Goal: Information Seeking & Learning: Learn about a topic

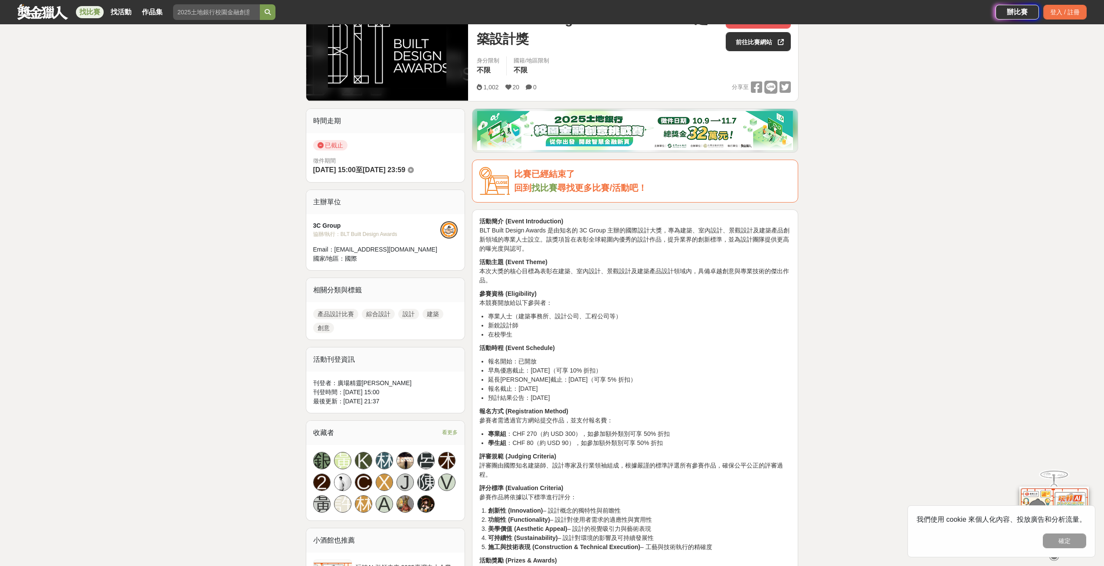
scroll to position [87, 0]
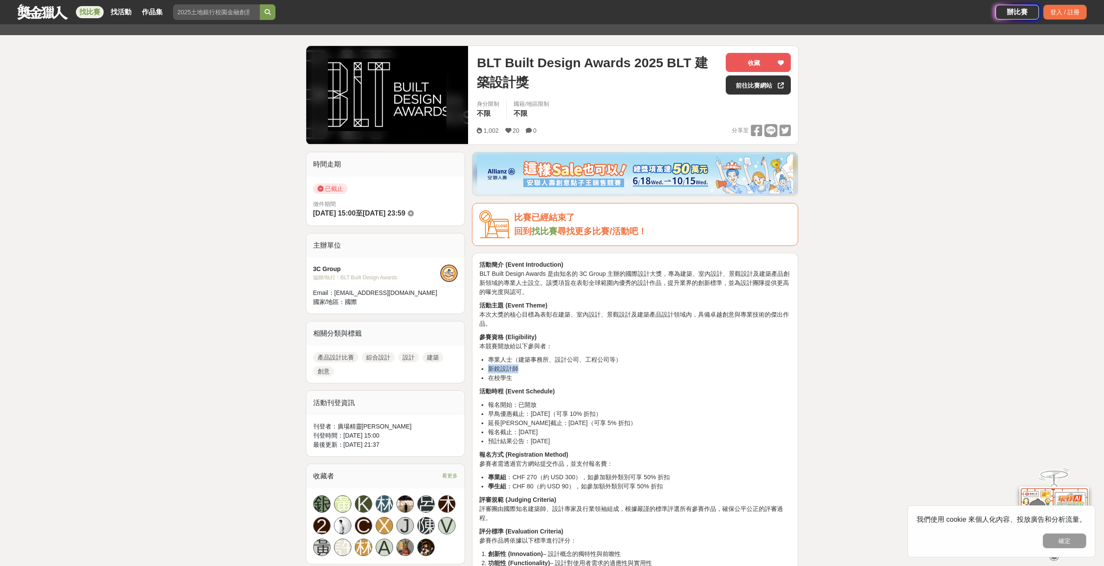
drag, startPoint x: 487, startPoint y: 369, endPoint x: 517, endPoint y: 370, distance: 30.4
click at [517, 370] on ul "專業人士（建築事務所、設計公司、工程公司等） 新銳設計師 在校學生" at bounding box center [636, 368] width 312 height 27
copy li "新銳設計師"
click at [664, 372] on li "新銳設計師" at bounding box center [639, 369] width 303 height 9
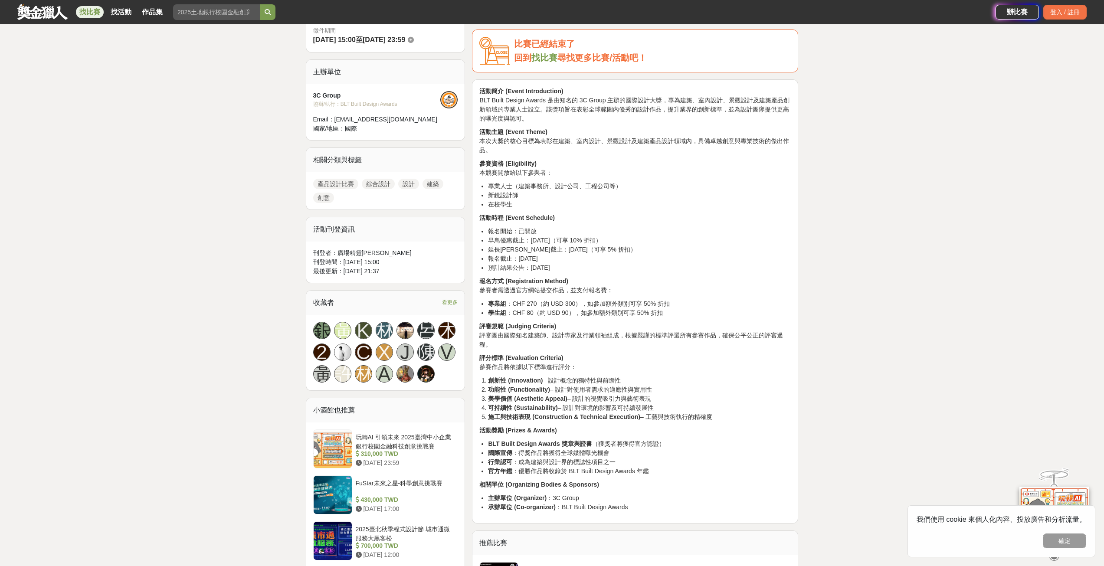
scroll to position [217, 0]
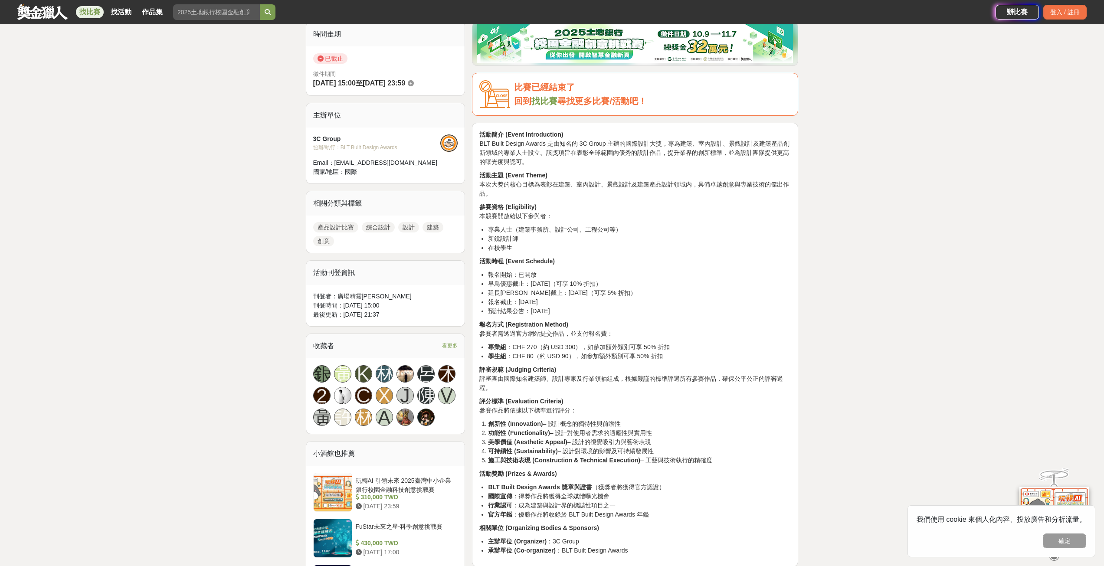
click at [769, 286] on li "早鳥優惠截止：2025 年 4 月 30 日（可享 10% 折扣）" at bounding box center [639, 283] width 303 height 9
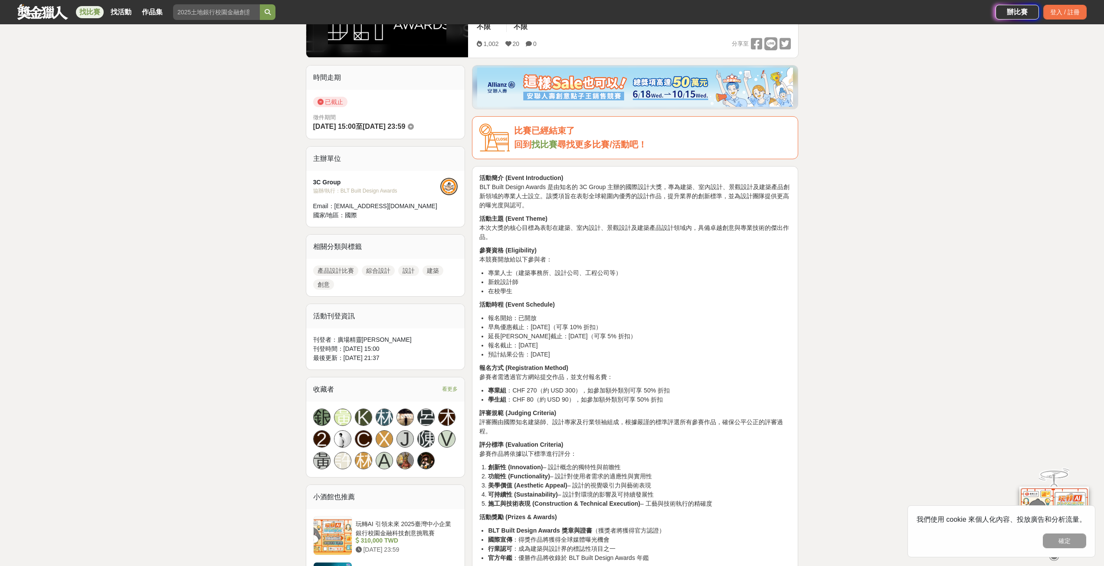
scroll to position [43, 0]
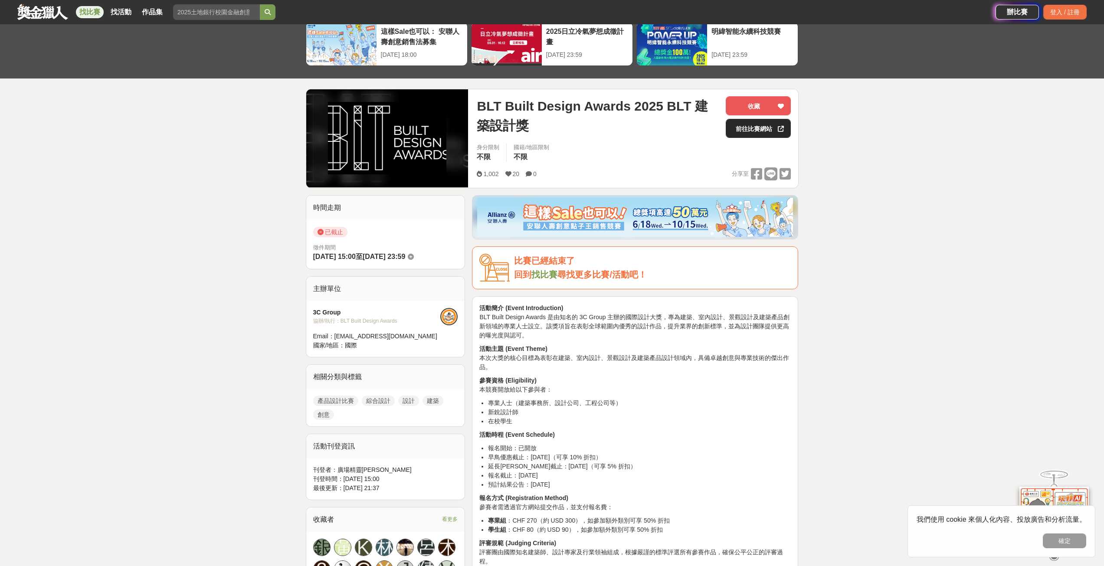
click at [778, 129] on div at bounding box center [781, 128] width 9 height 18
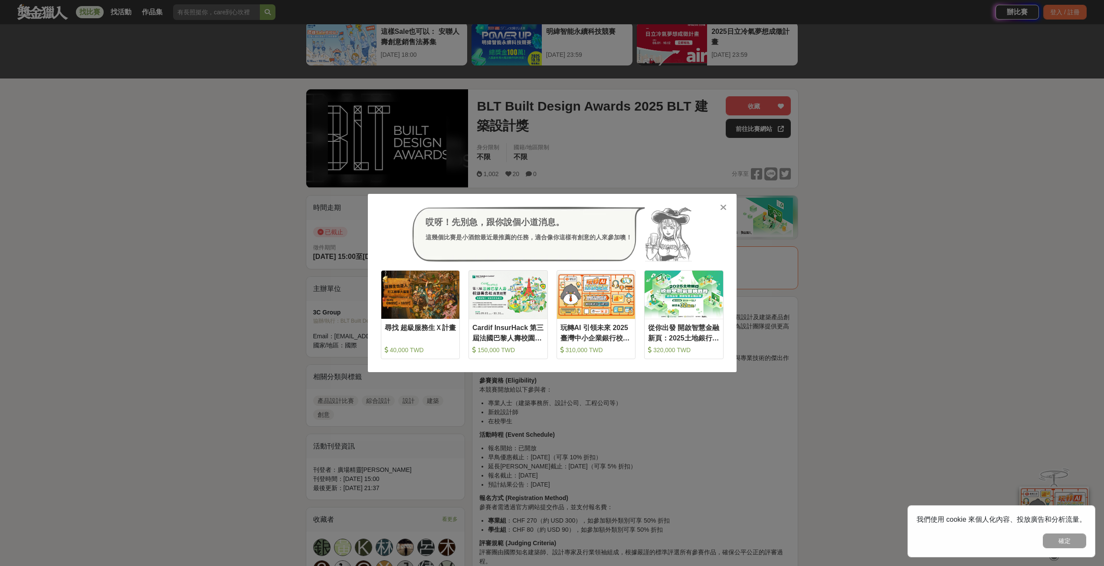
click at [725, 207] on icon at bounding box center [723, 207] width 7 height 9
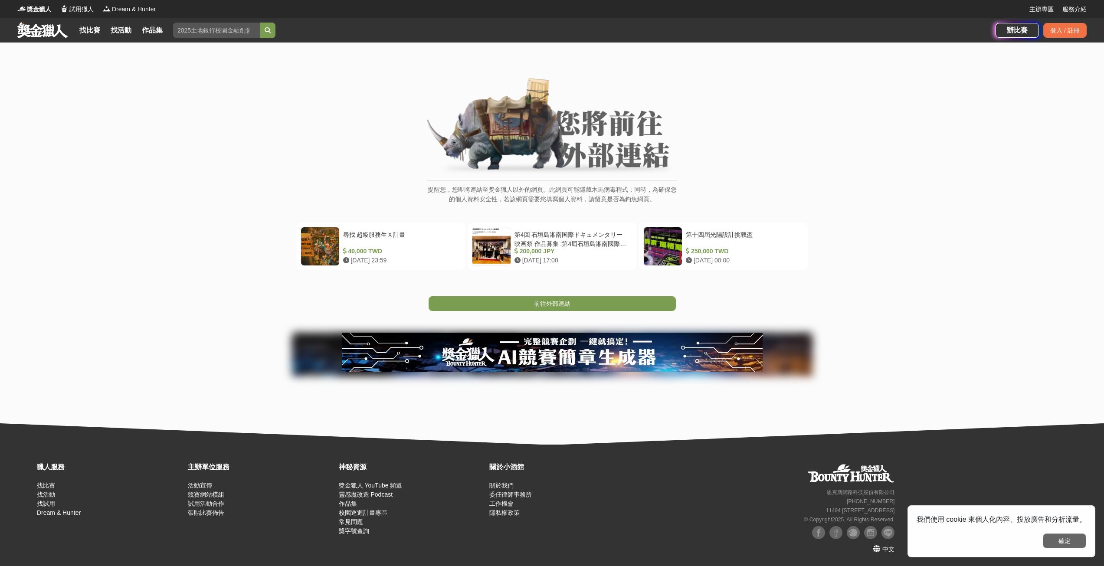
click at [1049, 539] on button "確定" at bounding box center [1064, 541] width 43 height 15
